Goal: Task Accomplishment & Management: Complete application form

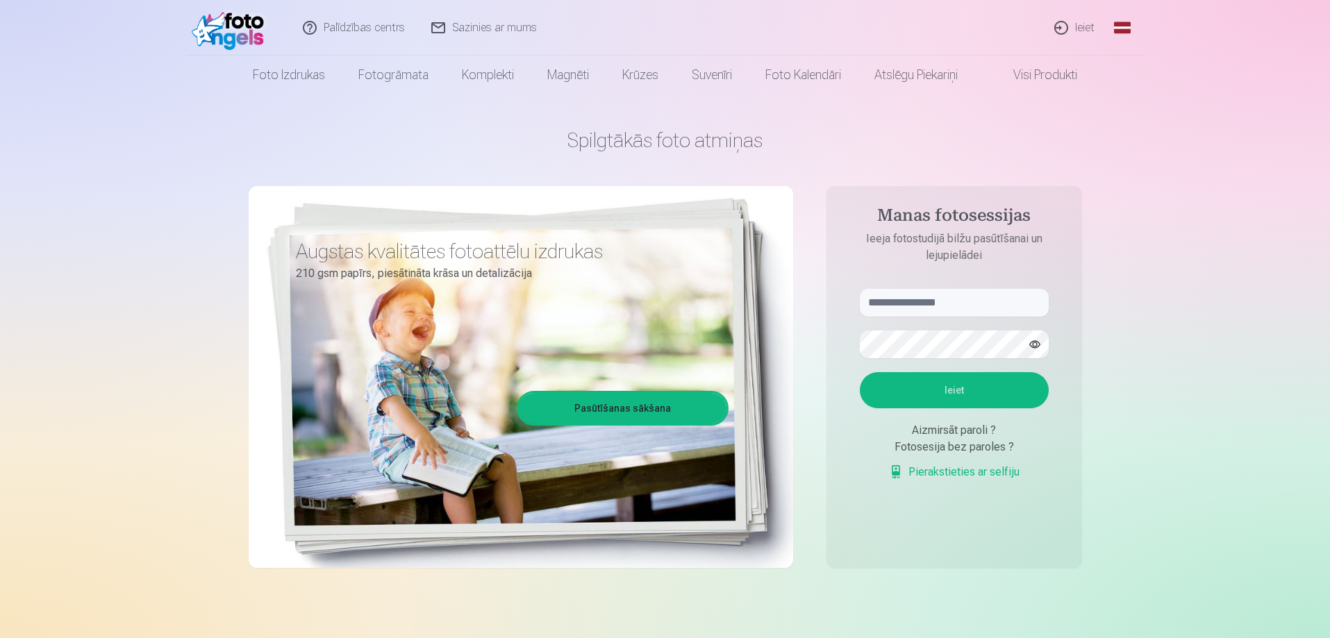
click at [1066, 24] on link "Ieiet" at bounding box center [1075, 28] width 67 height 56
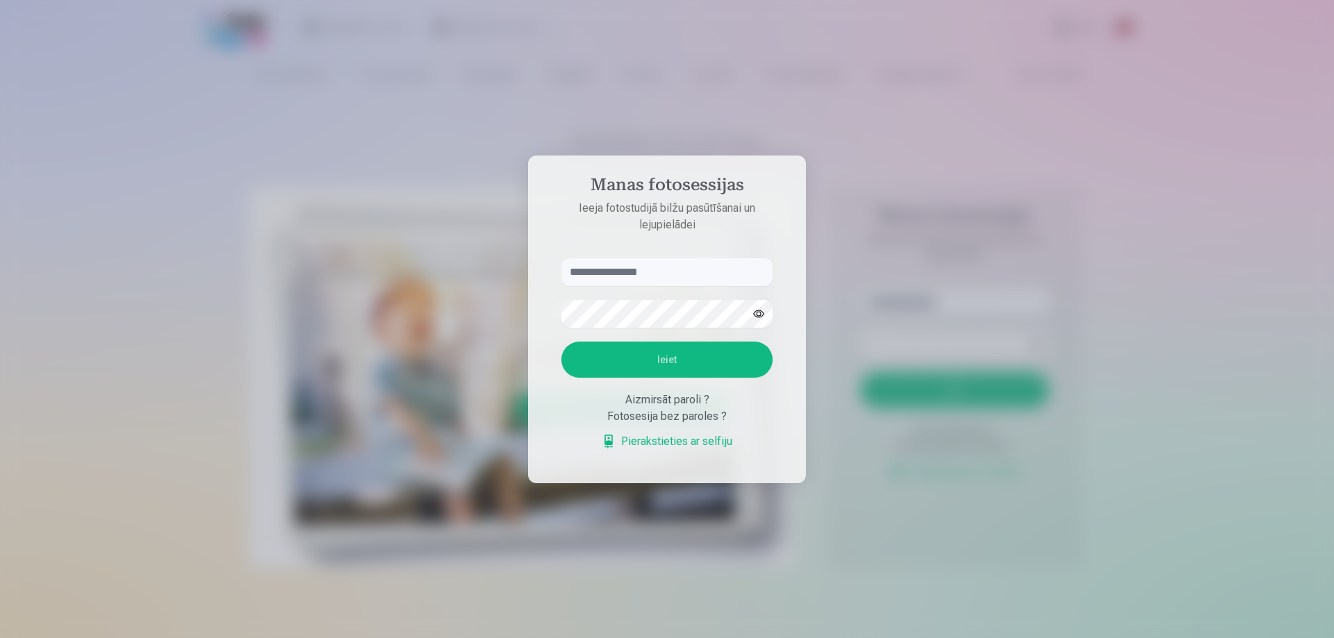
type input "**********"
click at [667, 355] on button "Ieiet" at bounding box center [666, 360] width 211 height 36
click at [670, 367] on button "Ieiet" at bounding box center [666, 360] width 211 height 36
click at [679, 403] on div "Aizmirsāt paroli ?" at bounding box center [666, 400] width 211 height 17
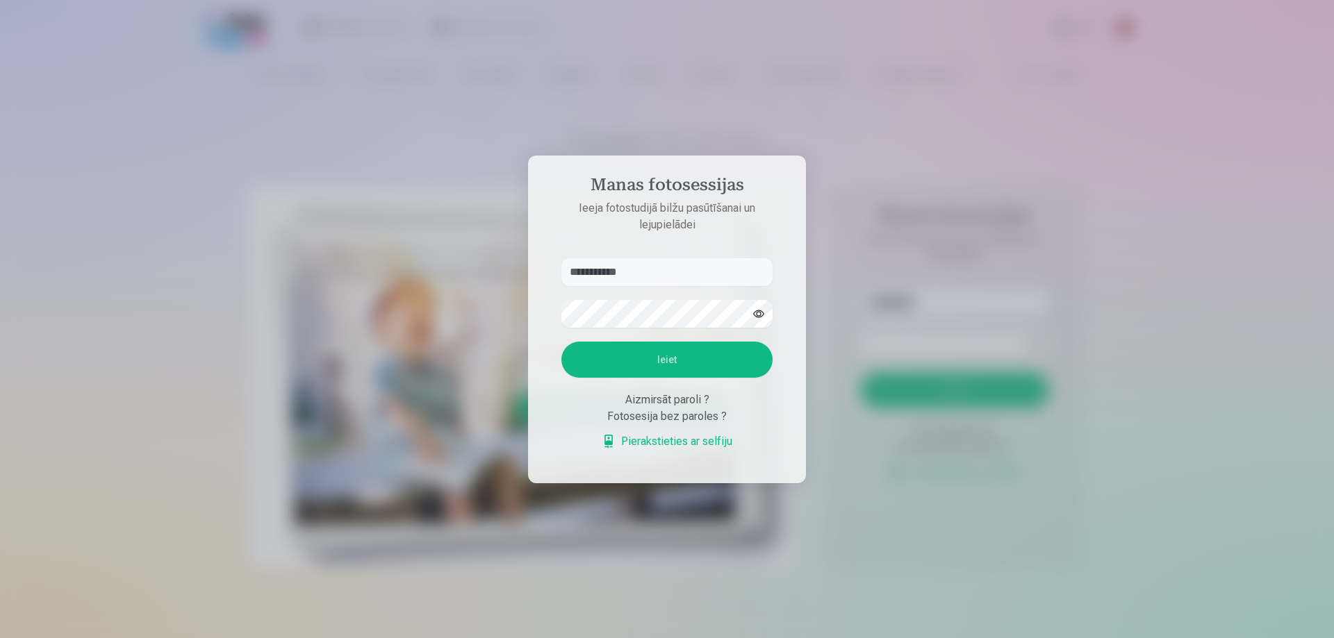
click at [629, 419] on div "Fotosesija bez paroles ?" at bounding box center [666, 417] width 211 height 17
click at [720, 418] on div "Fotosesija bez paroles ?" at bounding box center [666, 417] width 211 height 17
click at [685, 420] on div "Fotosesija bez paroles ?" at bounding box center [666, 417] width 211 height 17
click at [700, 420] on link "Pierakstieties ar selfiju" at bounding box center [667, 442] width 131 height 17
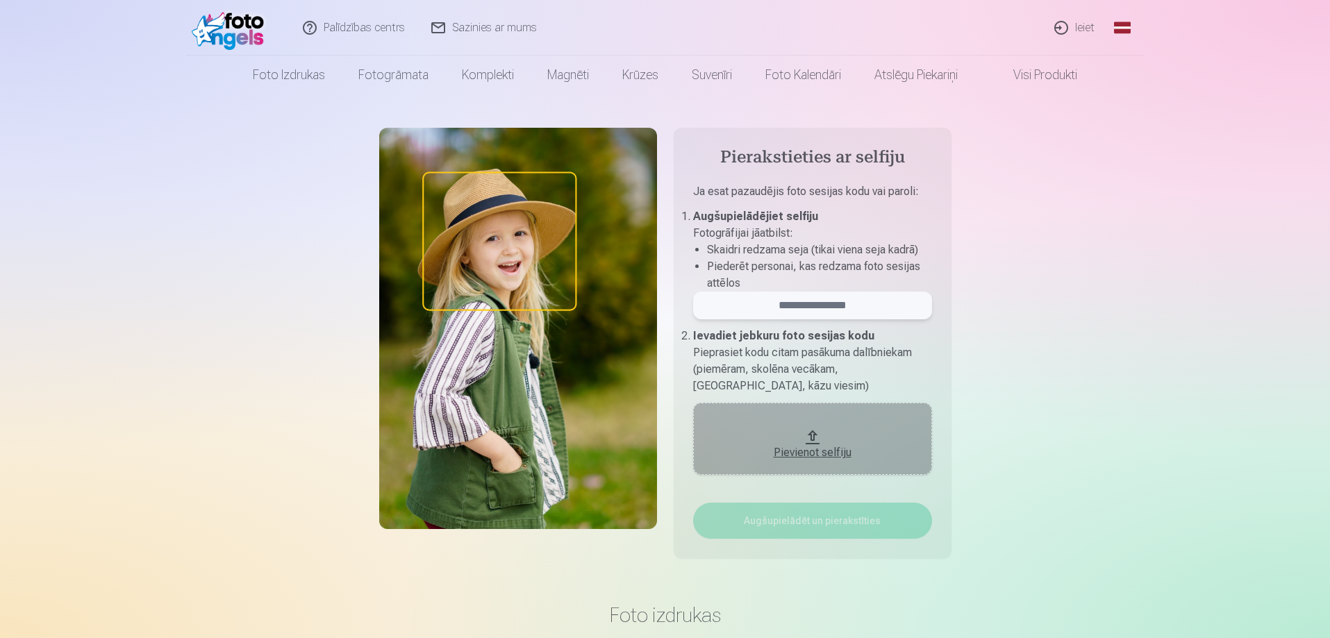
click at [861, 315] on input "email" at bounding box center [812, 306] width 239 height 28
click at [868, 263] on li "Piederēt personai, kas redzama foto sesijas attēlos" at bounding box center [819, 274] width 225 height 33
click at [817, 420] on div "Pievienot selfiju" at bounding box center [812, 448] width 211 height 25
click at [312, 170] on div "Pierakstieties ar selfiju Ja esat pazaudējis foto sesijas kodu vai paroli : Aug…" at bounding box center [665, 349] width 811 height 442
click at [1075, 24] on link "Ieiet" at bounding box center [1075, 28] width 67 height 56
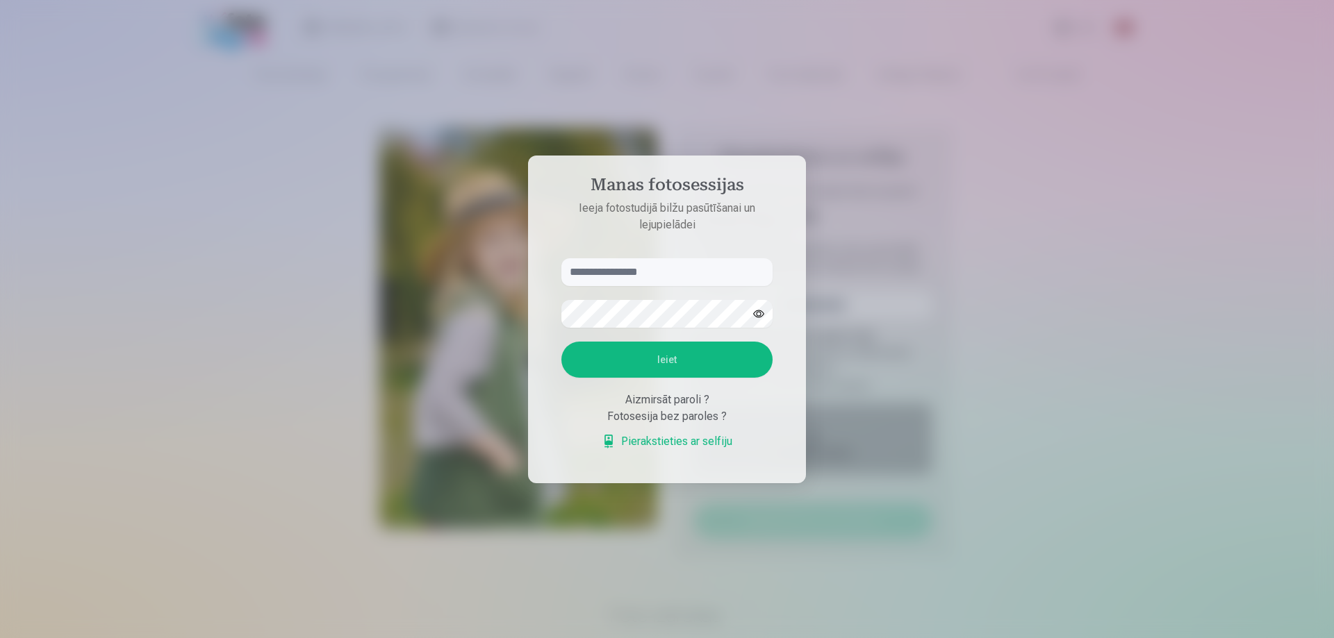
type input "**********"
click at [1014, 245] on div at bounding box center [667, 319] width 1334 height 638
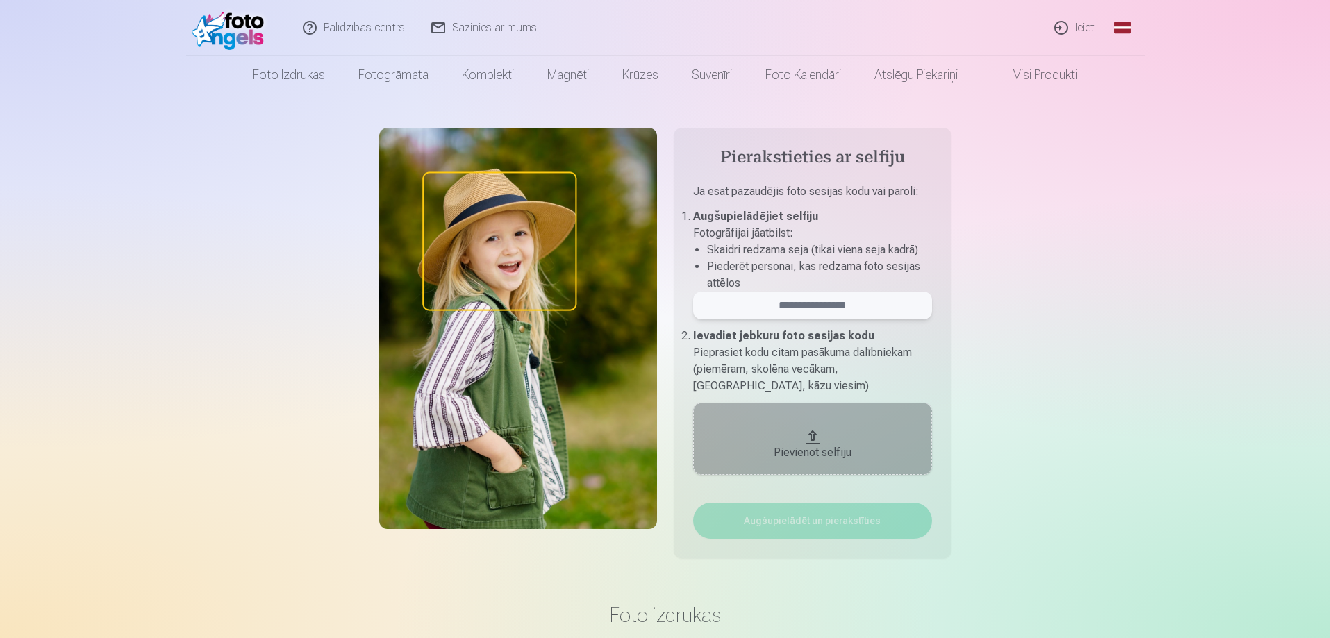
click at [820, 306] on input "email" at bounding box center [812, 306] width 239 height 28
click at [833, 420] on div "Pievienot selfiju" at bounding box center [812, 448] width 211 height 25
click at [830, 308] on input "email" at bounding box center [812, 306] width 239 height 28
click at [828, 313] on input "email" at bounding box center [812, 306] width 239 height 28
type input "**********"
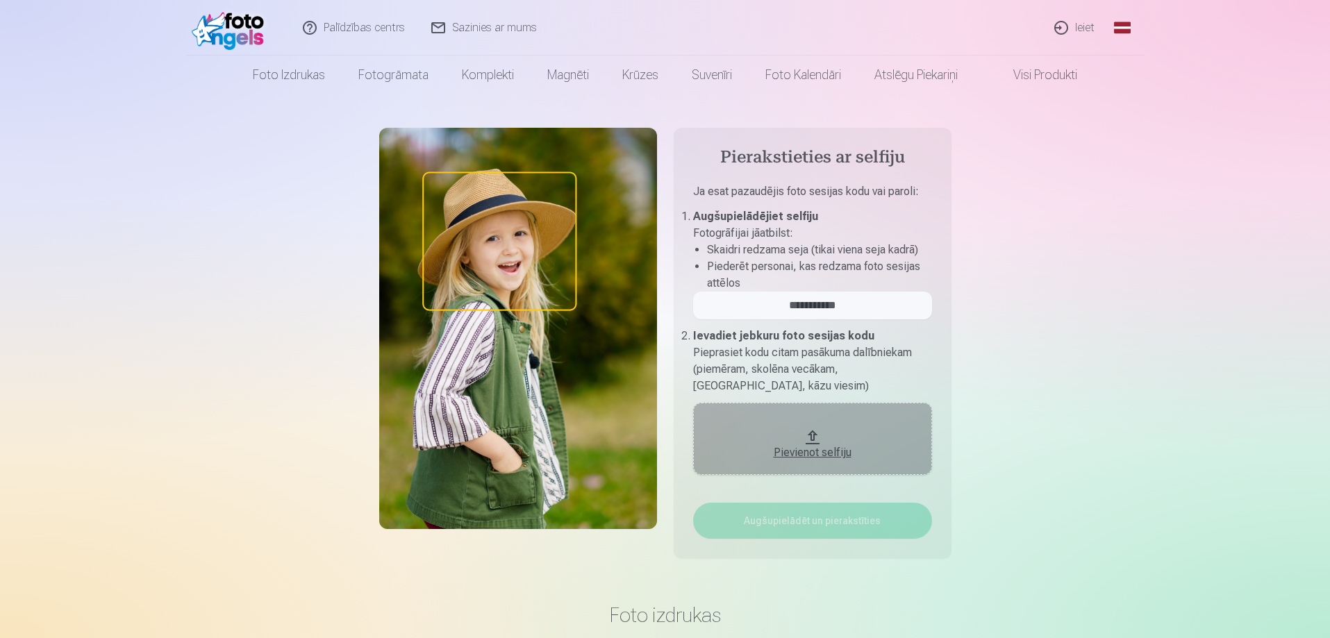
click at [820, 434] on button "Pievienot selfiju" at bounding box center [812, 439] width 239 height 72
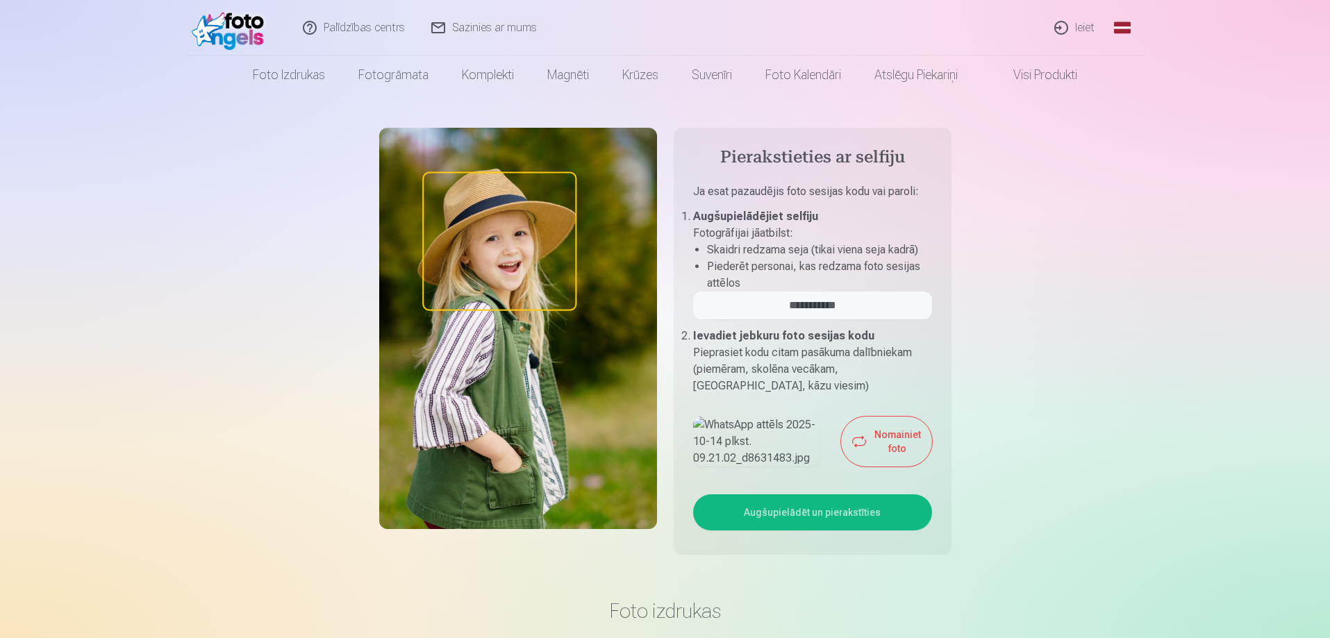
click at [860, 531] on button "Augšupielādēt un pierakstīties" at bounding box center [812, 513] width 239 height 36
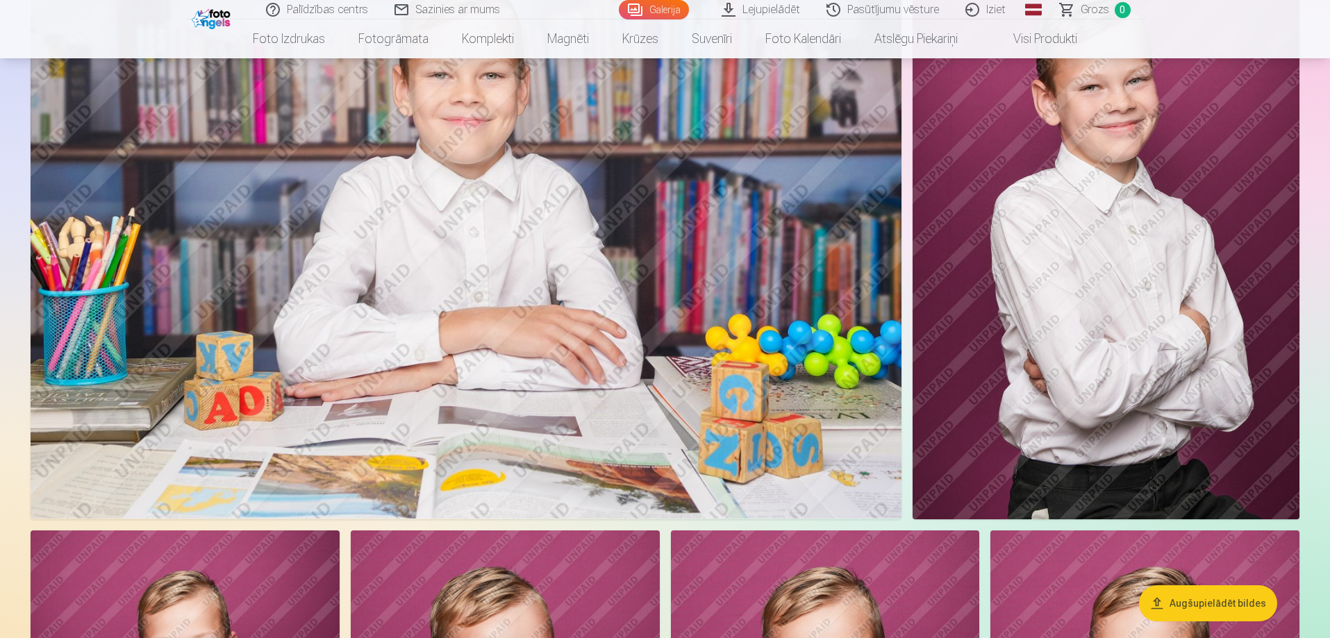
scroll to position [4863, 0]
